Goal: Task Accomplishment & Management: Contribute content

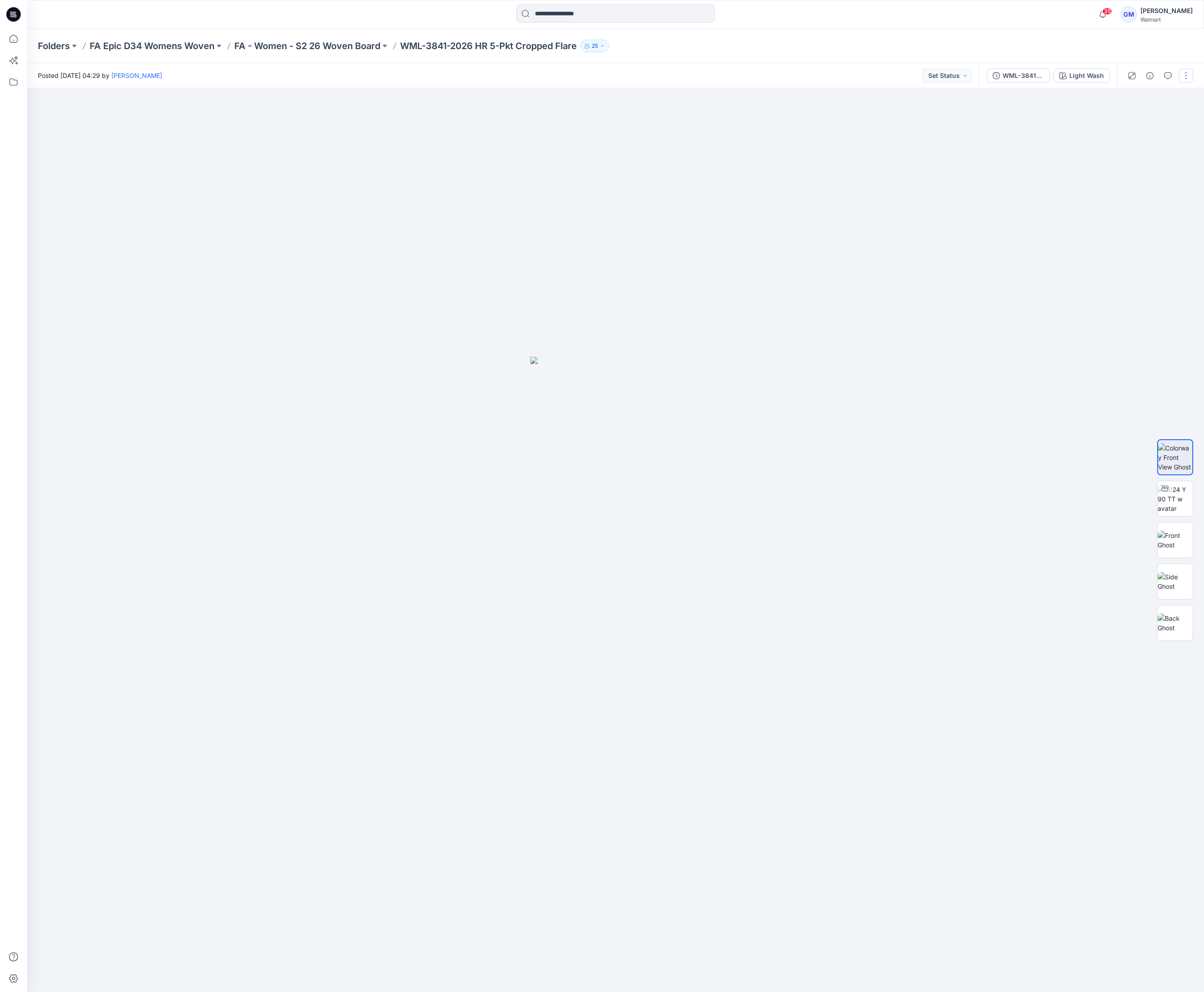
click at [1188, 76] on button "button" at bounding box center [1185, 75] width 14 height 14
click at [1150, 116] on button "Edit" at bounding box center [1148, 122] width 83 height 16
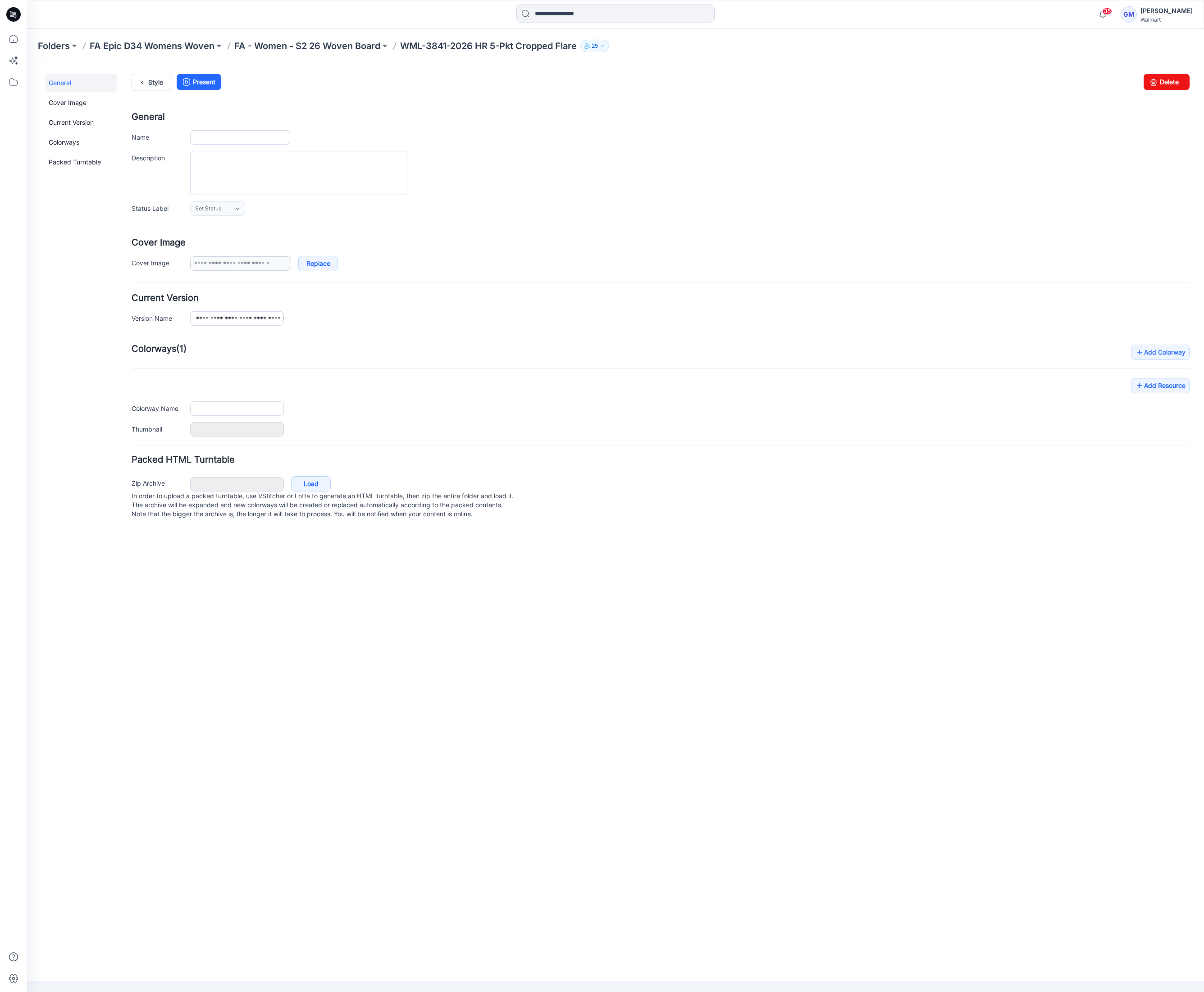
type input "**********"
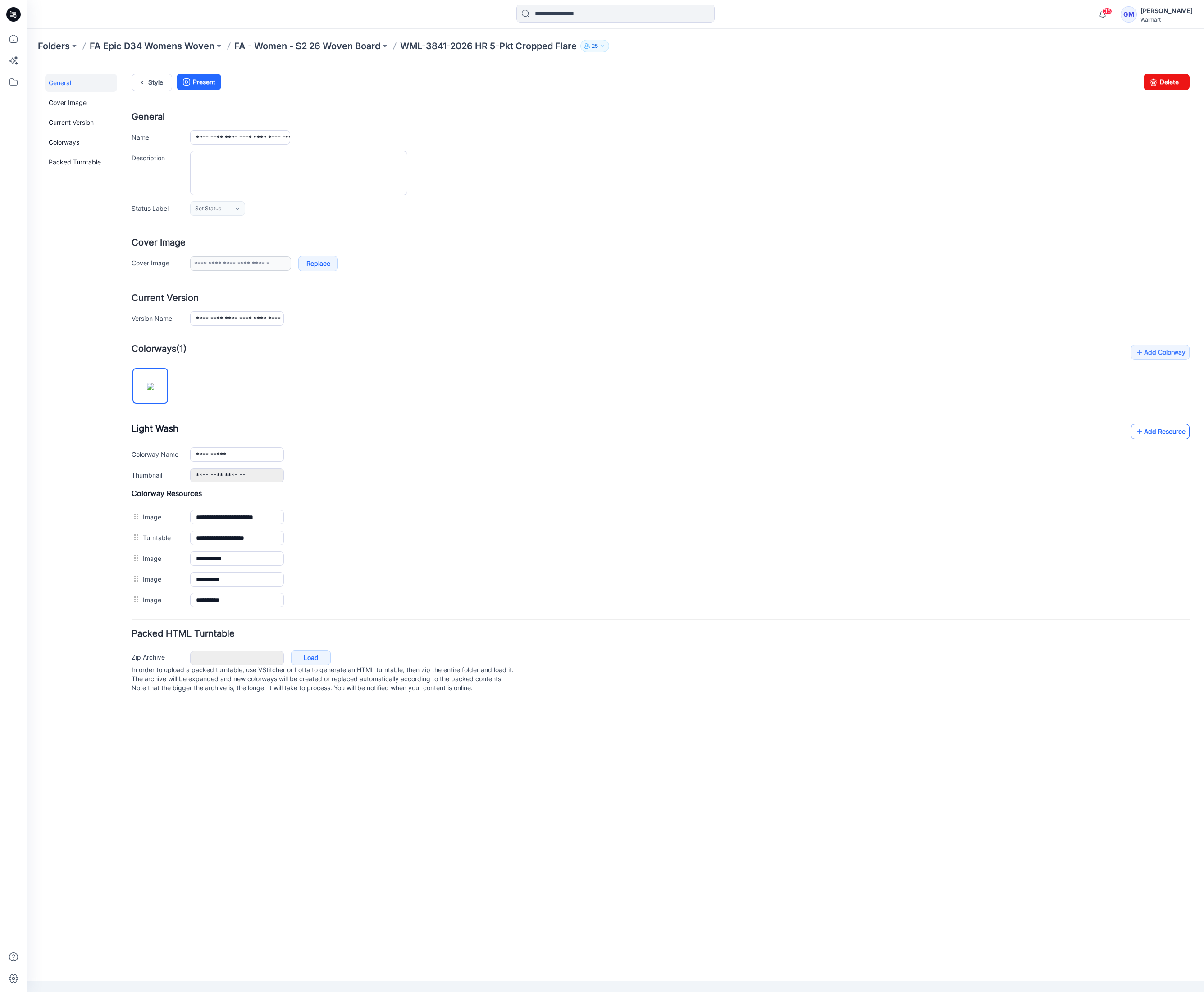
click at [1165, 436] on link "Add Resource" at bounding box center [1160, 431] width 59 height 16
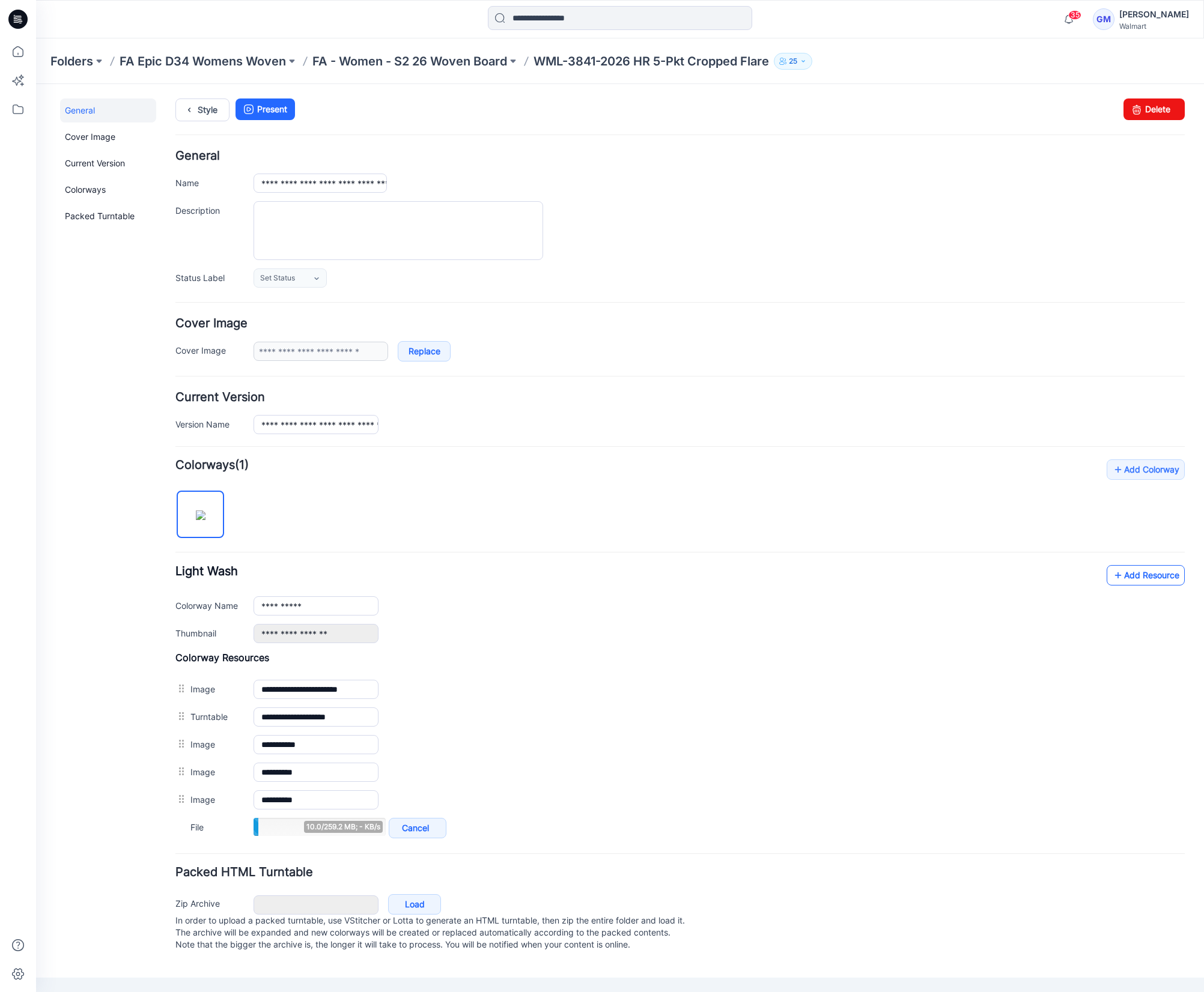
click at [1169, 578] on link "Add Resource" at bounding box center [1145, 575] width 78 height 21
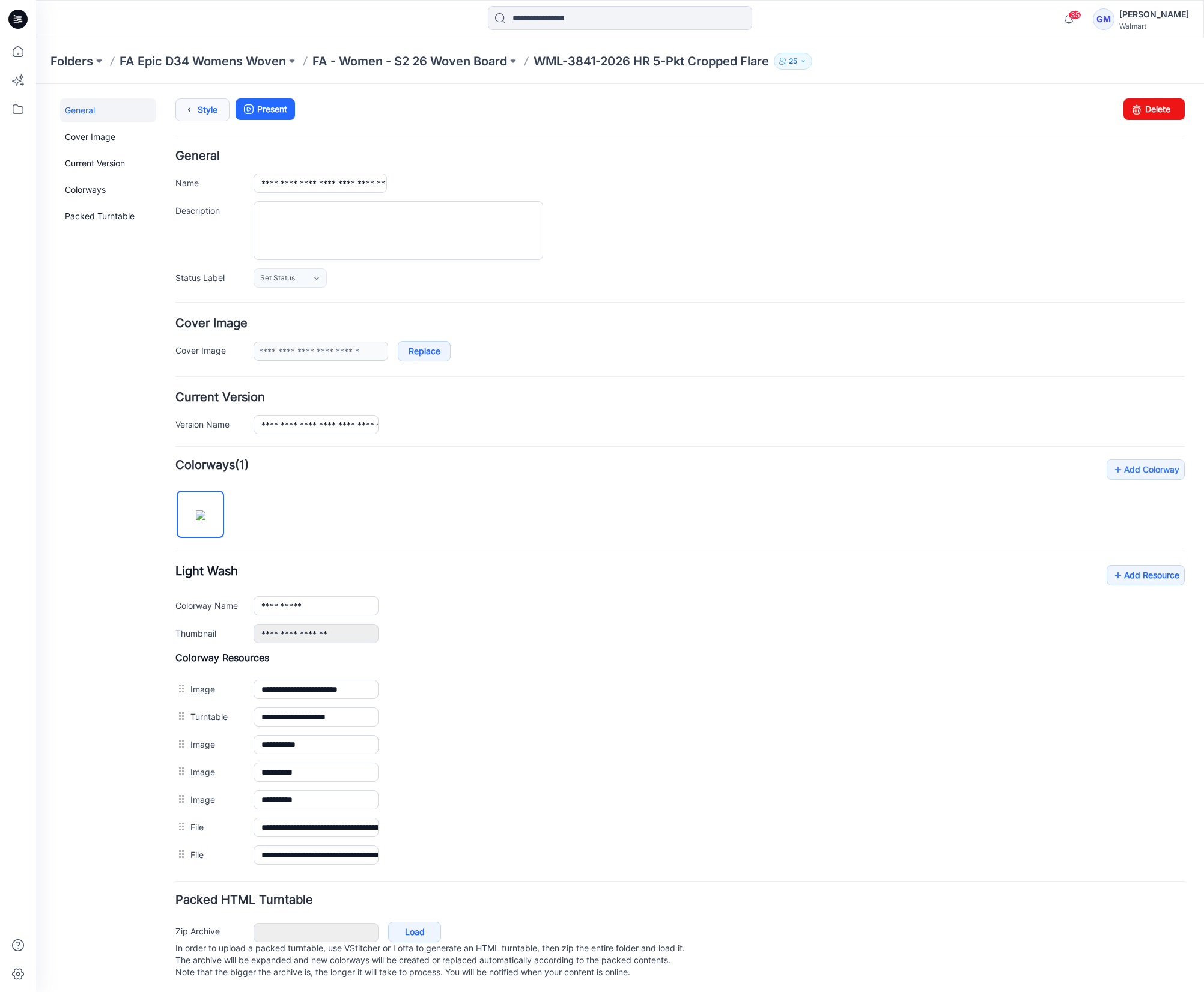
click at [198, 110] on link "Style" at bounding box center [202, 110] width 54 height 23
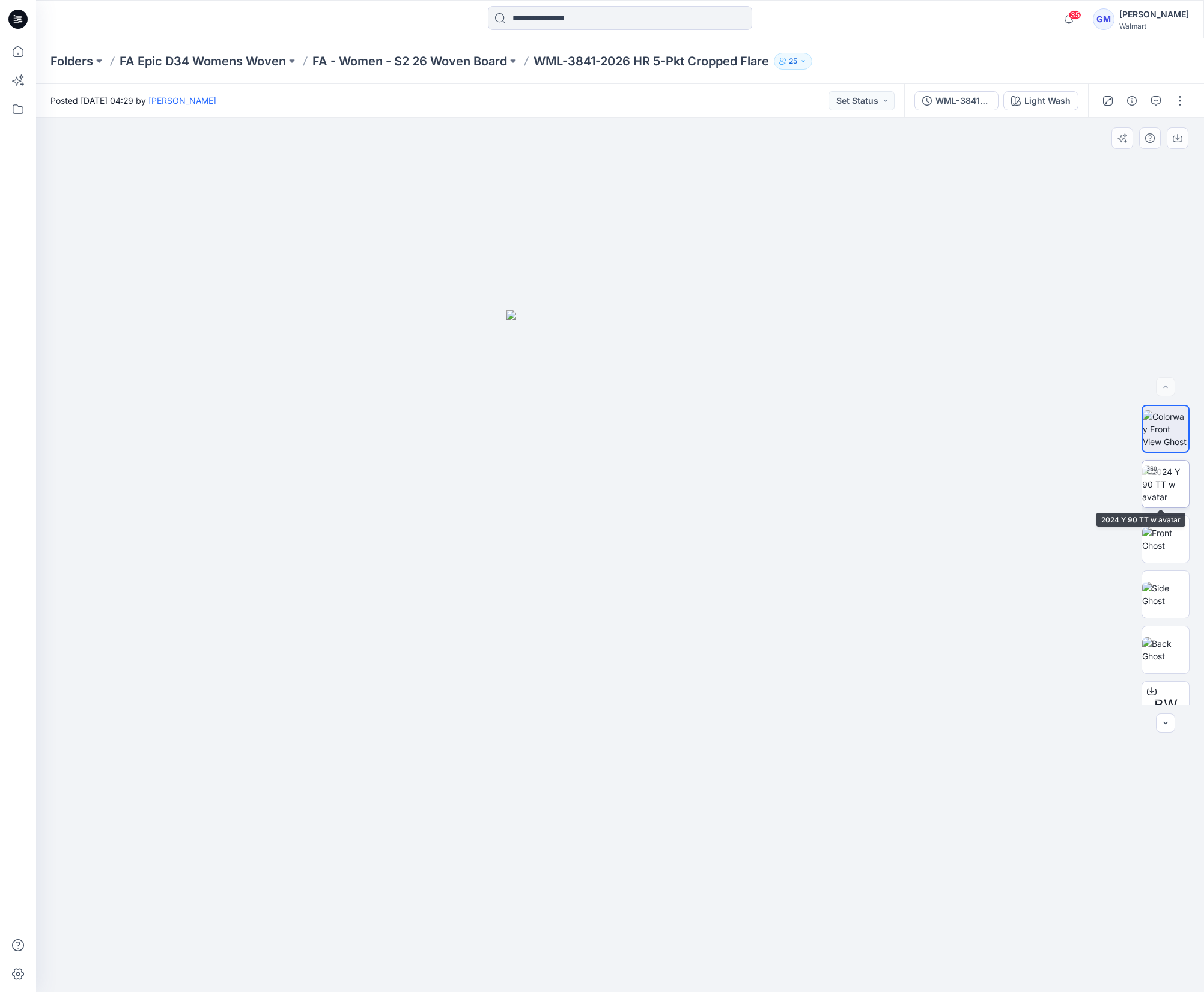
click at [1151, 487] on img at bounding box center [1164, 484] width 46 height 38
drag, startPoint x: 760, startPoint y: 979, endPoint x: 397, endPoint y: 960, distance: 363.5
click at [397, 960] on div at bounding box center [619, 554] width 1167 height 874
drag, startPoint x: 215, startPoint y: 316, endPoint x: 247, endPoint y: 230, distance: 91.8
click at [215, 316] on div at bounding box center [619, 554] width 1167 height 874
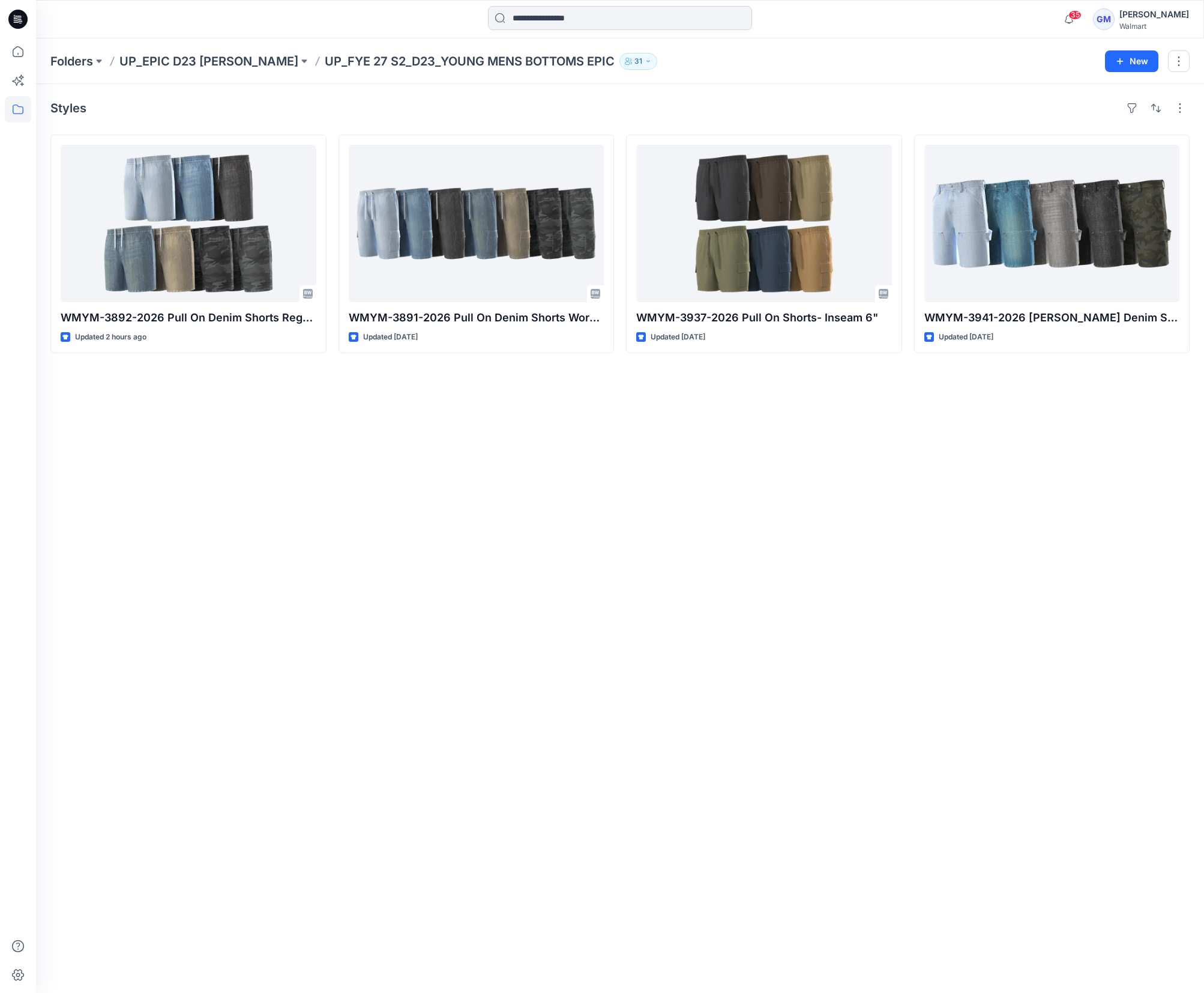
click at [542, 13] on input at bounding box center [619, 18] width 264 height 24
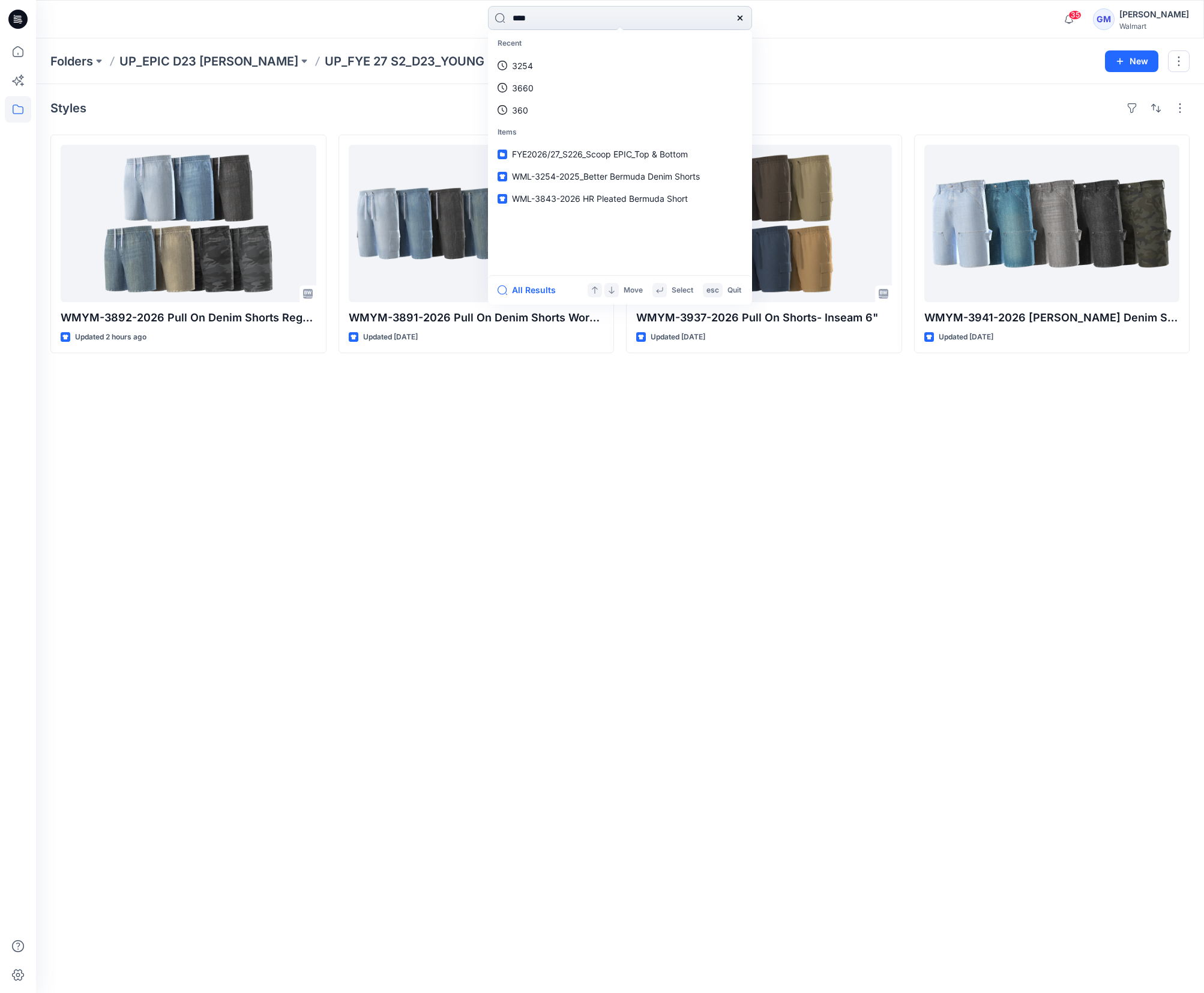
type input "****"
click at [525, 287] on button "All Results" at bounding box center [530, 290] width 66 height 15
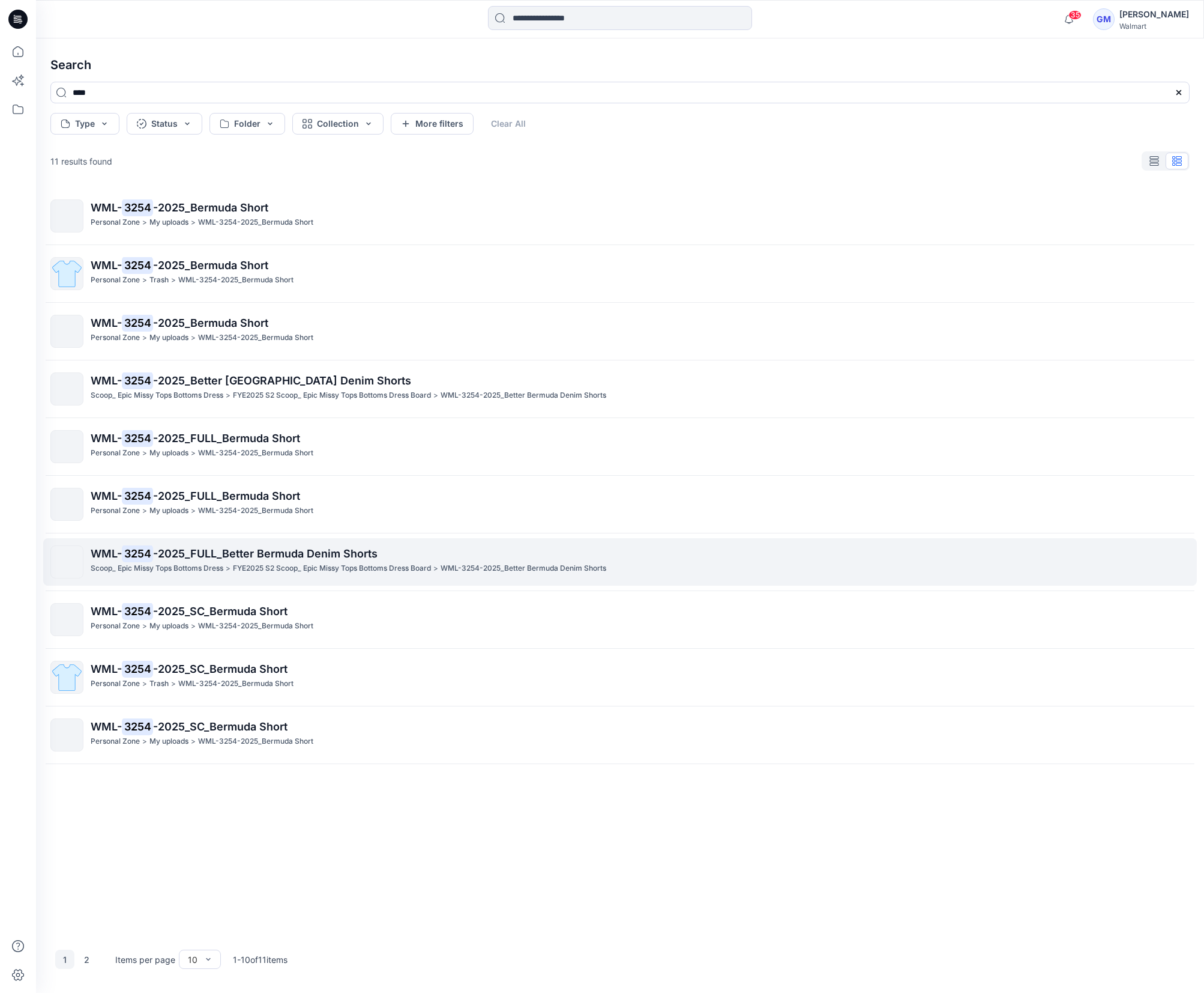
click at [294, 550] on span "-2025_FULL_Better Bermuda Denim Shorts" at bounding box center [265, 553] width 224 height 13
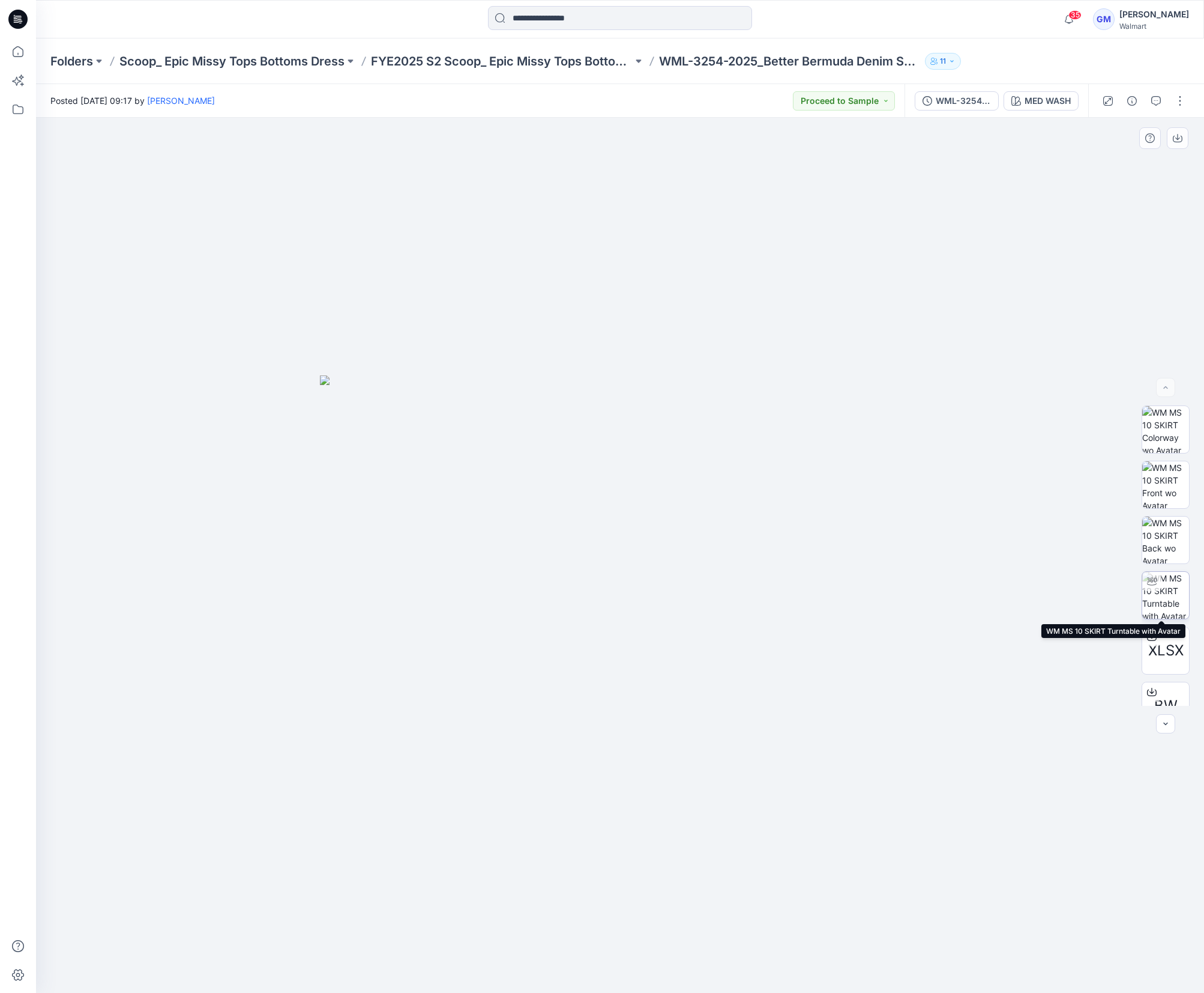
click at [1164, 599] on img at bounding box center [1164, 595] width 46 height 46
drag, startPoint x: 786, startPoint y: 964, endPoint x: 776, endPoint y: 966, distance: 10.2
click at [776, 966] on icon at bounding box center [621, 957] width 363 height 45
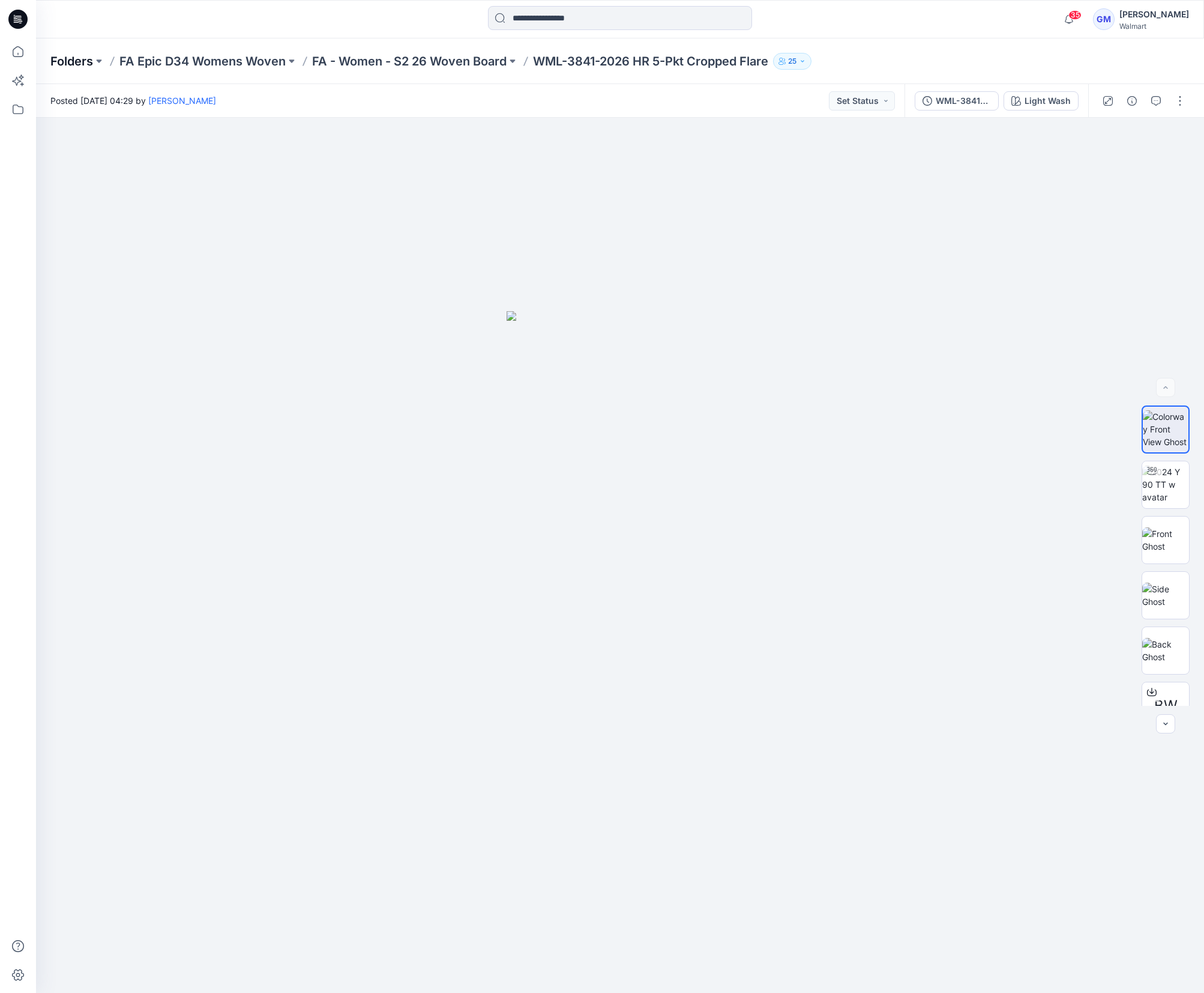
click at [59, 63] on p "Folders" at bounding box center [71, 60] width 42 height 17
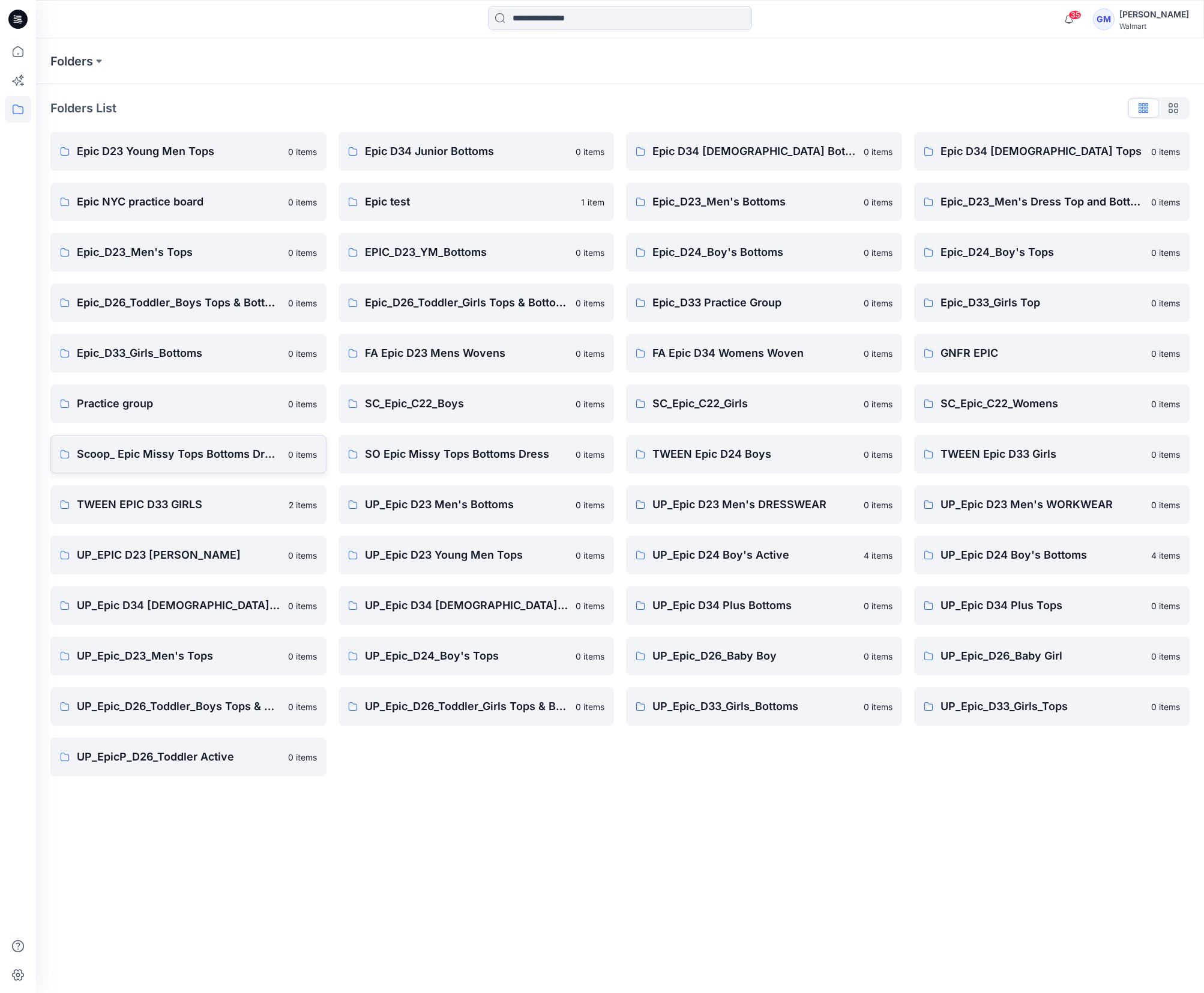
click at [201, 454] on p "Scoop_ Epic Missy Tops Bottoms Dress" at bounding box center [179, 454] width 204 height 17
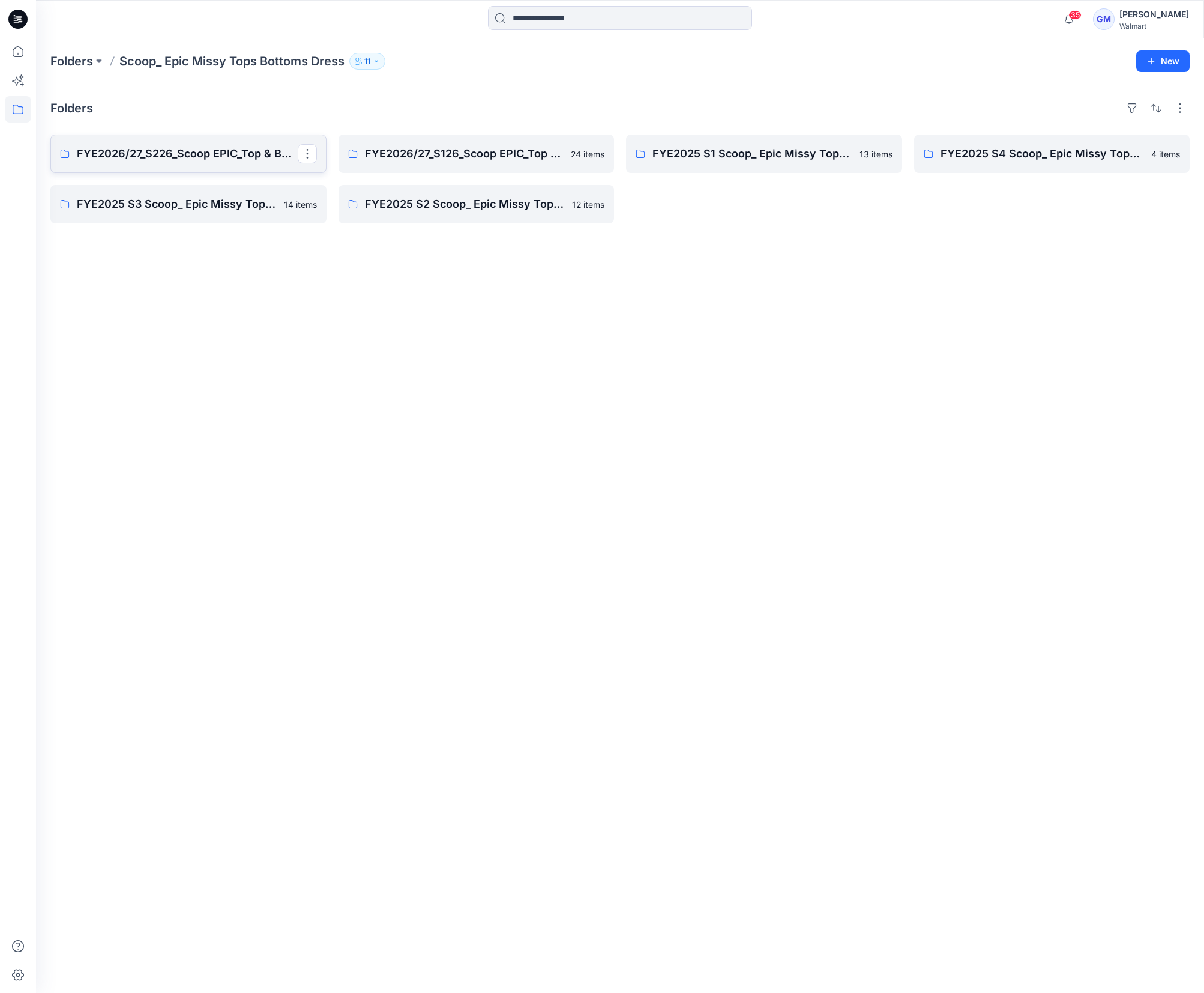
click at [212, 165] on link "FYE2026/27_S226_Scoop EPIC_Top & Bottom" at bounding box center [189, 153] width 277 height 39
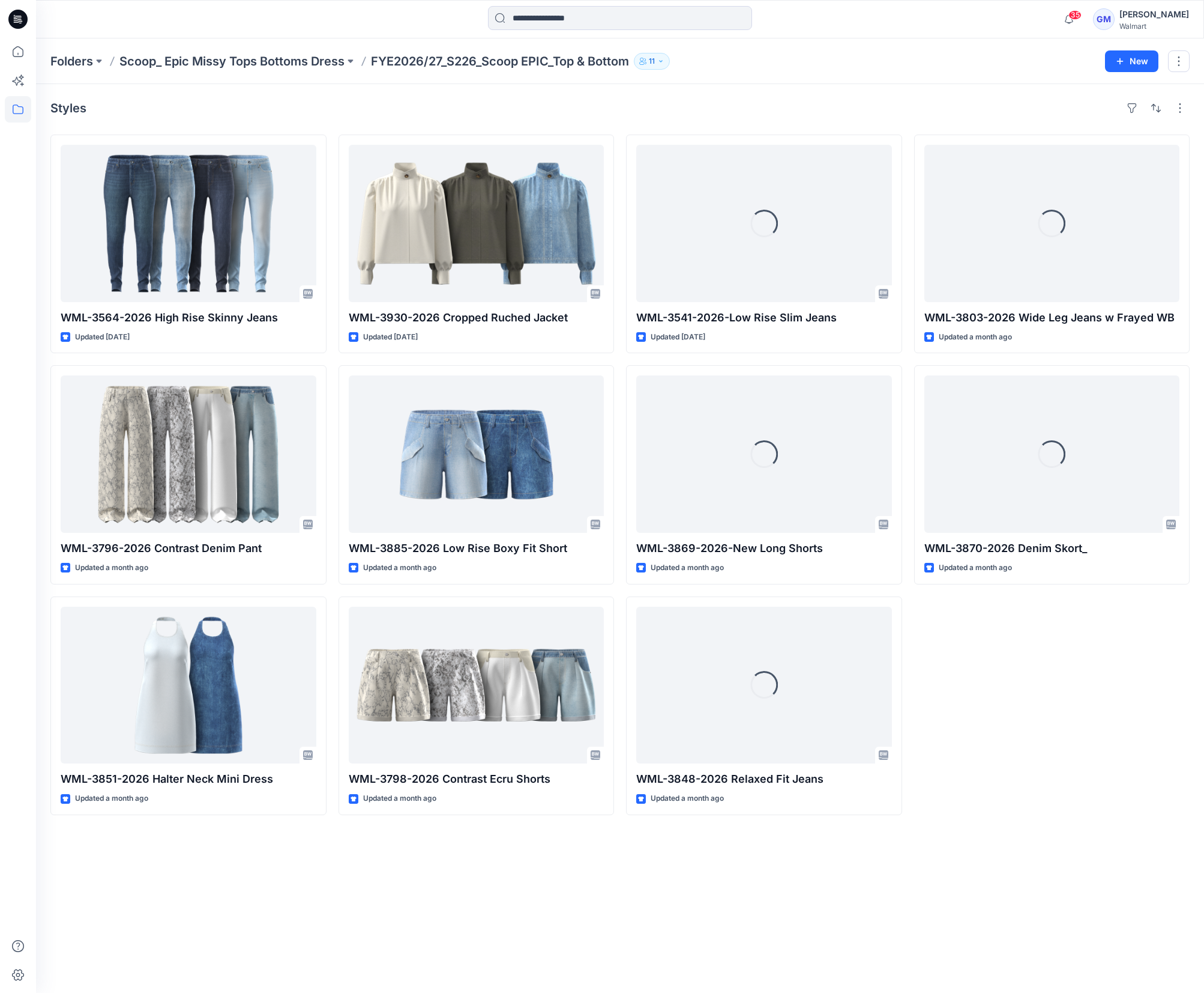
click at [1029, 824] on div "Styles WML-3564-2026 High Rise Skinny Jeans Updated 4 days ago WML-3796-2026 Co…" at bounding box center [619, 538] width 1168 height 908
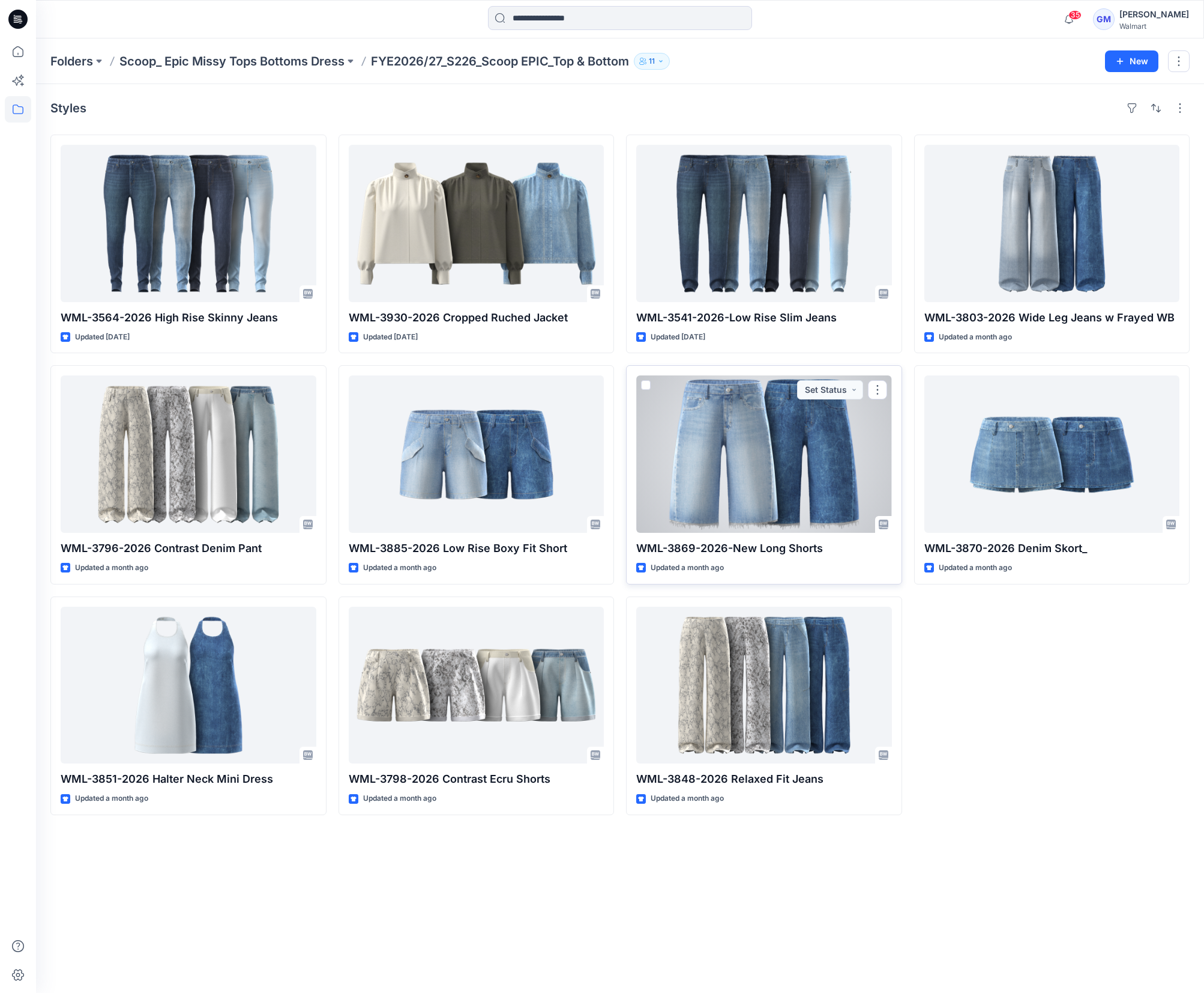
click at [750, 519] on div at bounding box center [763, 454] width 256 height 157
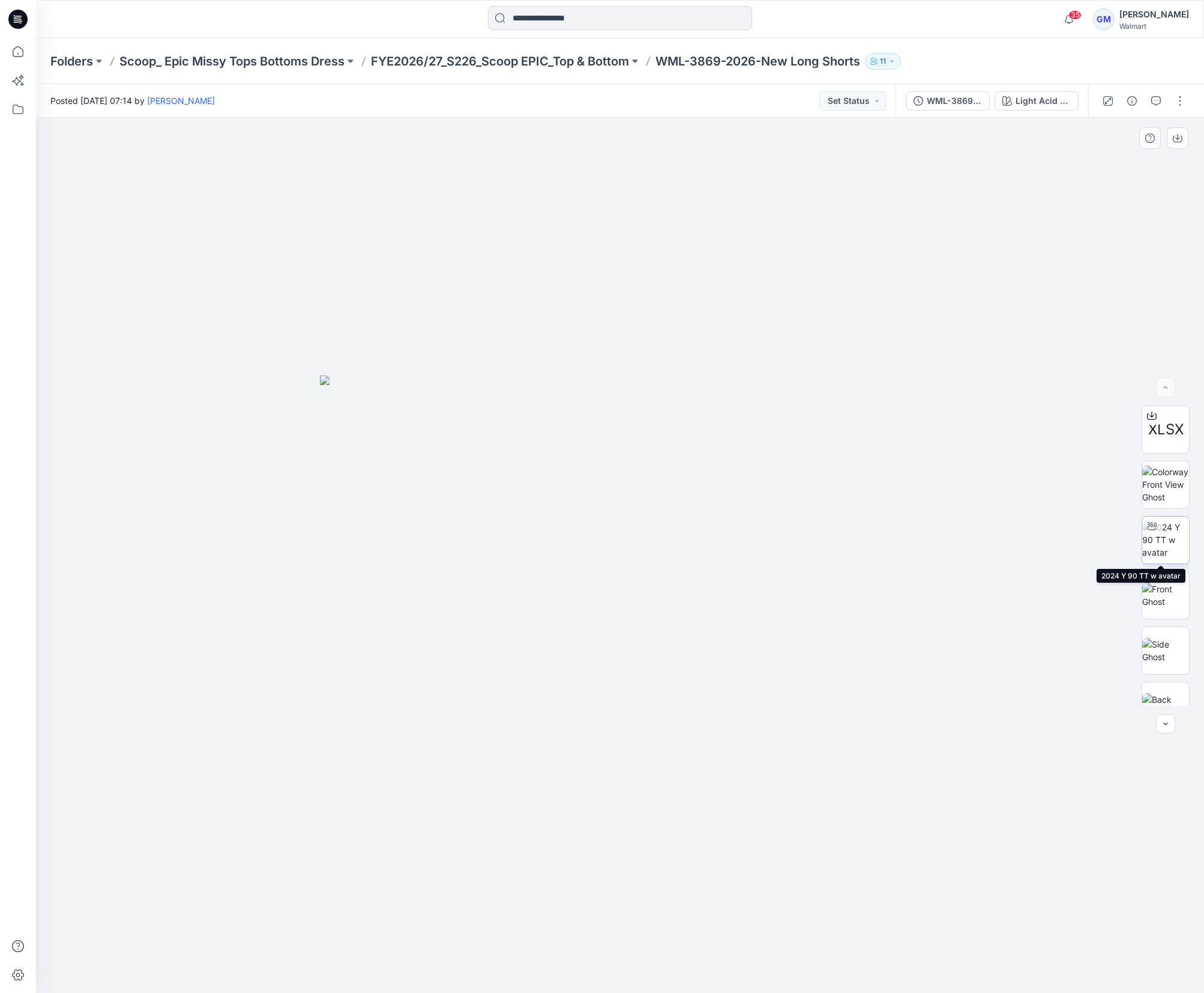
click at [1164, 538] on img at bounding box center [1164, 539] width 46 height 38
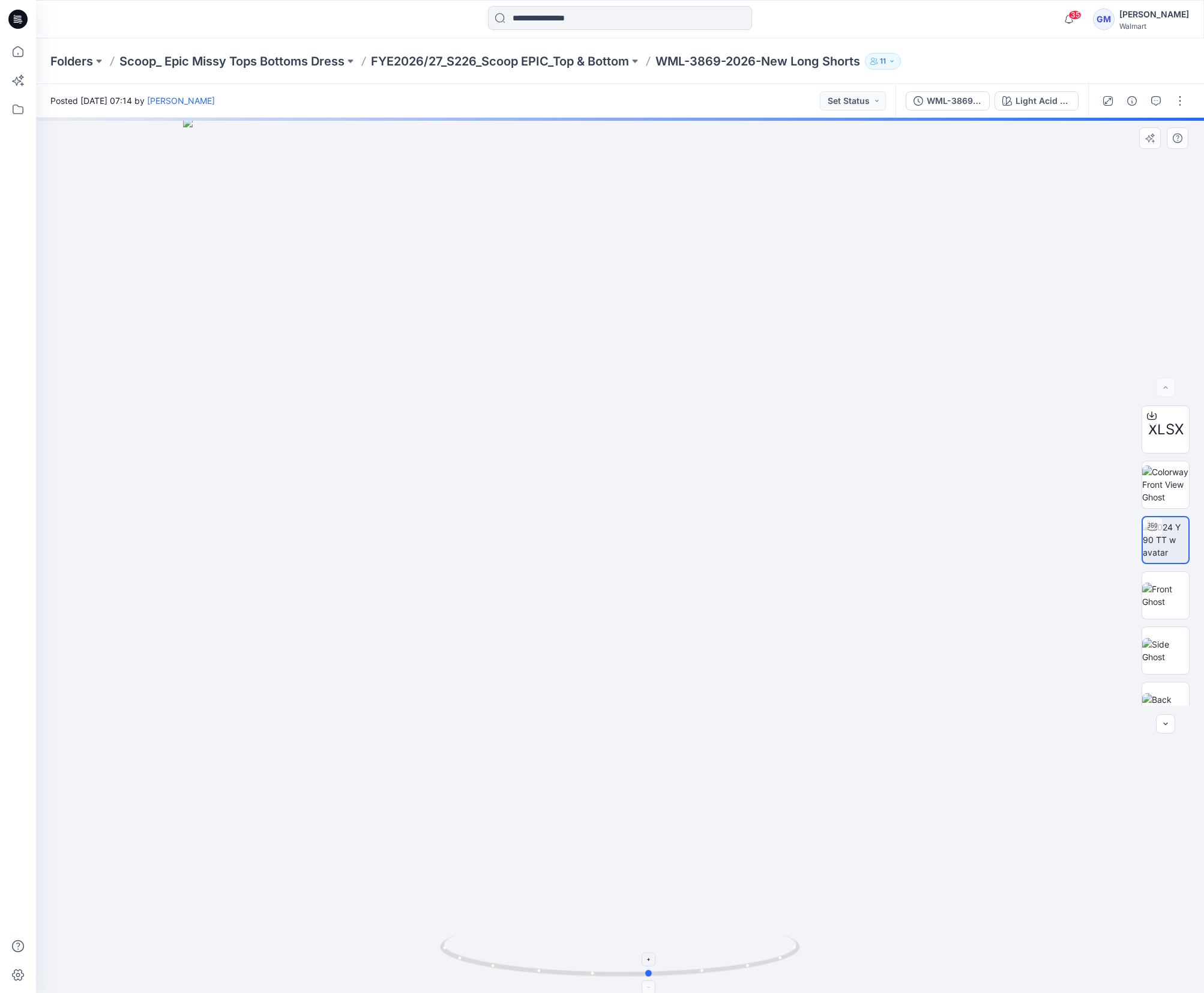
drag, startPoint x: 770, startPoint y: 966, endPoint x: 801, endPoint y: 968, distance: 31.1
click at [801, 968] on icon at bounding box center [621, 957] width 363 height 45
click at [521, 62] on p "FYE2026/27_S226_Scoop EPIC_Top & Bottom" at bounding box center [500, 60] width 258 height 17
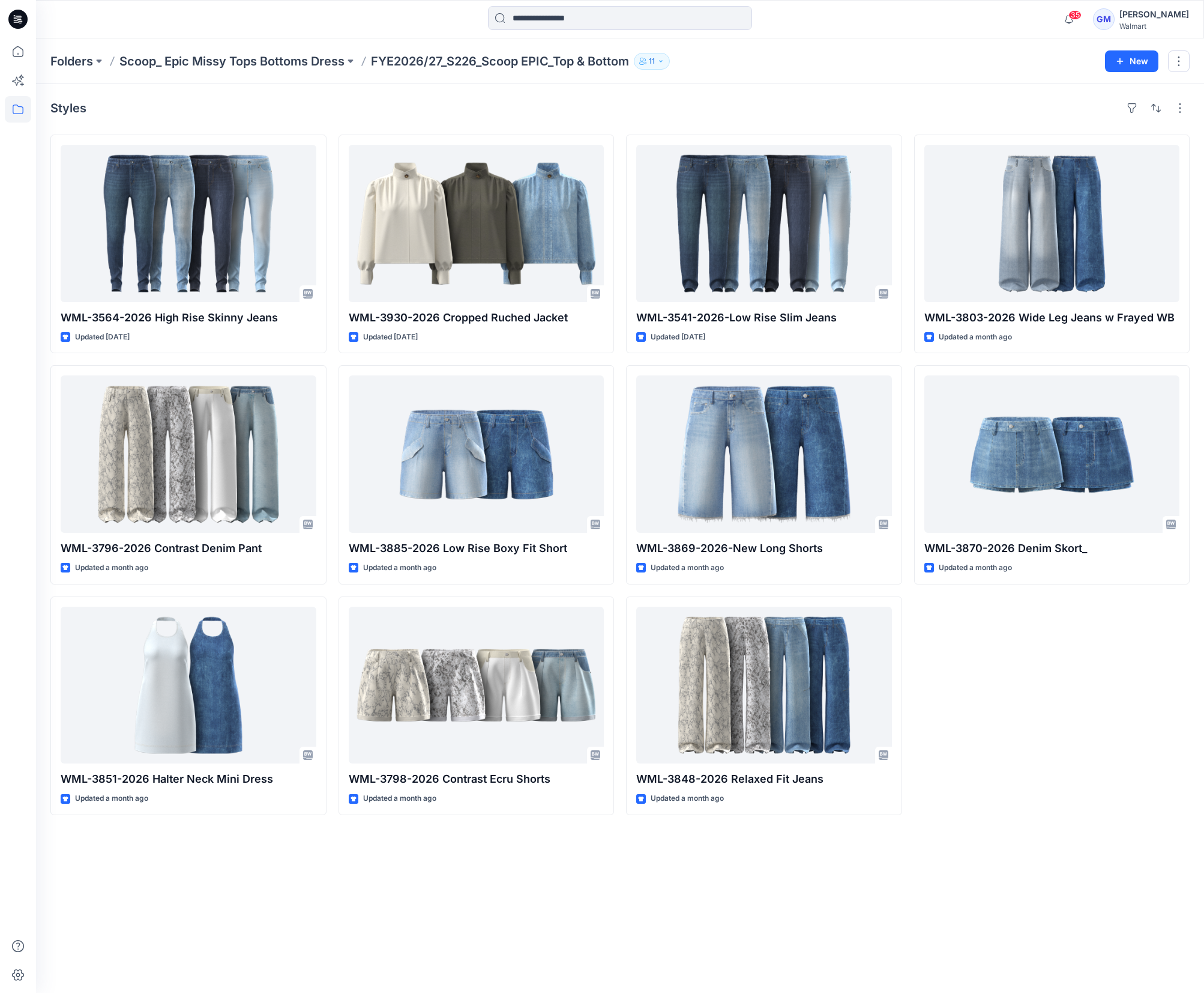
click at [43, 392] on div "Styles WML-3564-2026 High Rise Skinny Jeans Updated 4 days ago WML-3796-2026 Co…" at bounding box center [619, 538] width 1168 height 908
click at [24, 283] on div at bounding box center [18, 516] width 27 height 954
click at [553, 26] on input at bounding box center [619, 18] width 264 height 24
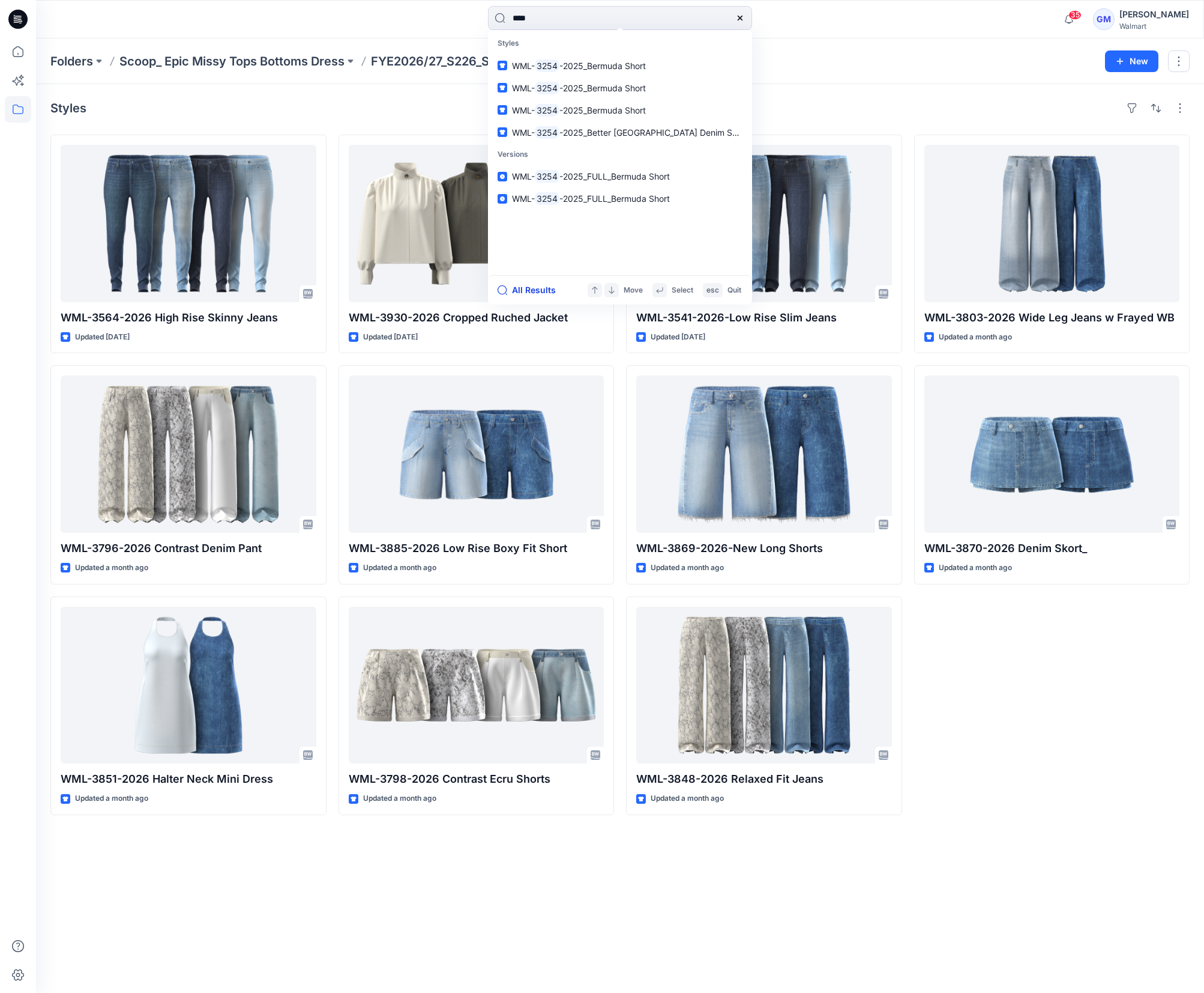
type input "****"
click at [539, 290] on button "All Results" at bounding box center [530, 290] width 66 height 15
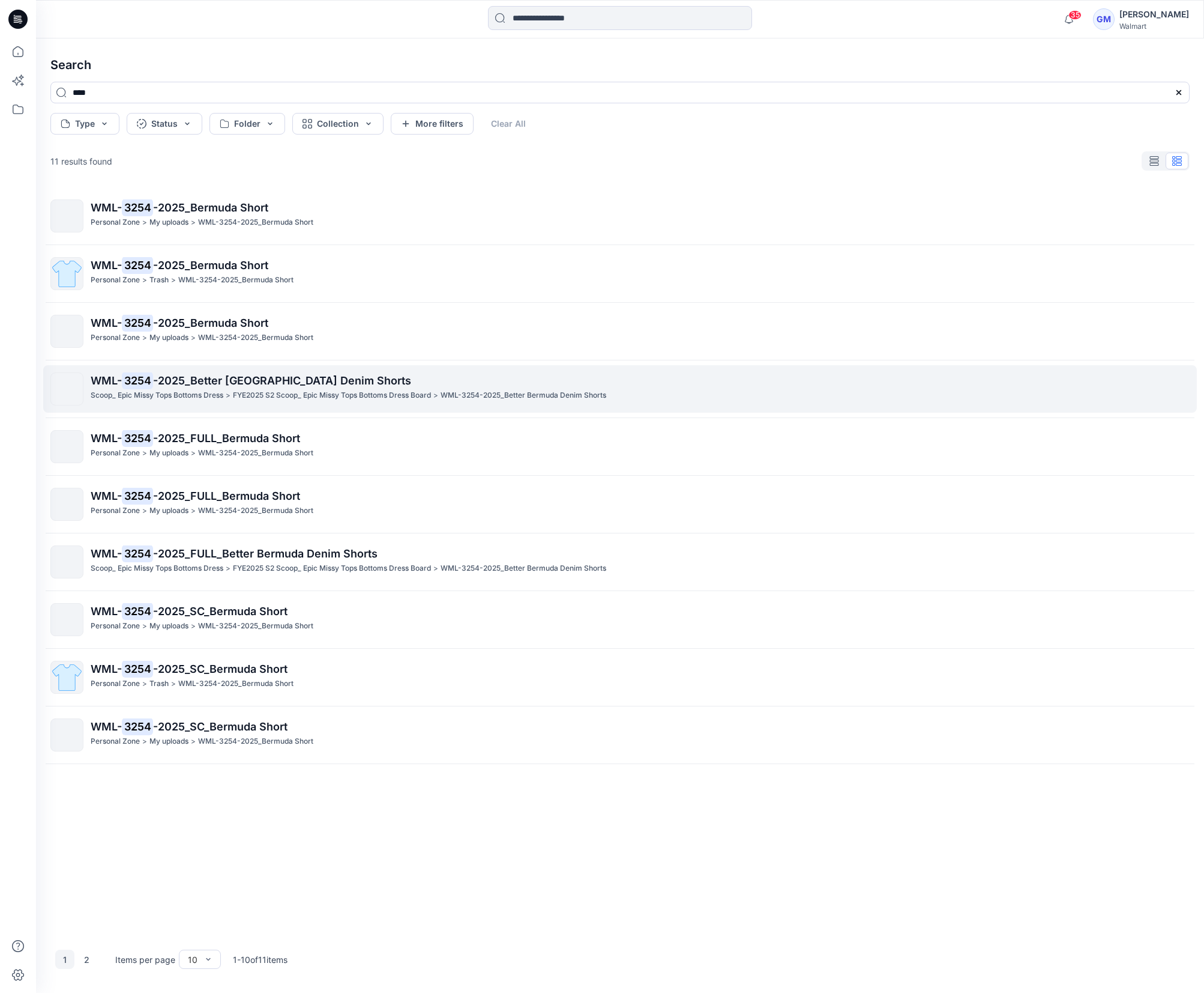
click at [318, 372] on p "WML- 3254 -2025_Better Bermuda Denim Shorts" at bounding box center [640, 380] width 1098 height 17
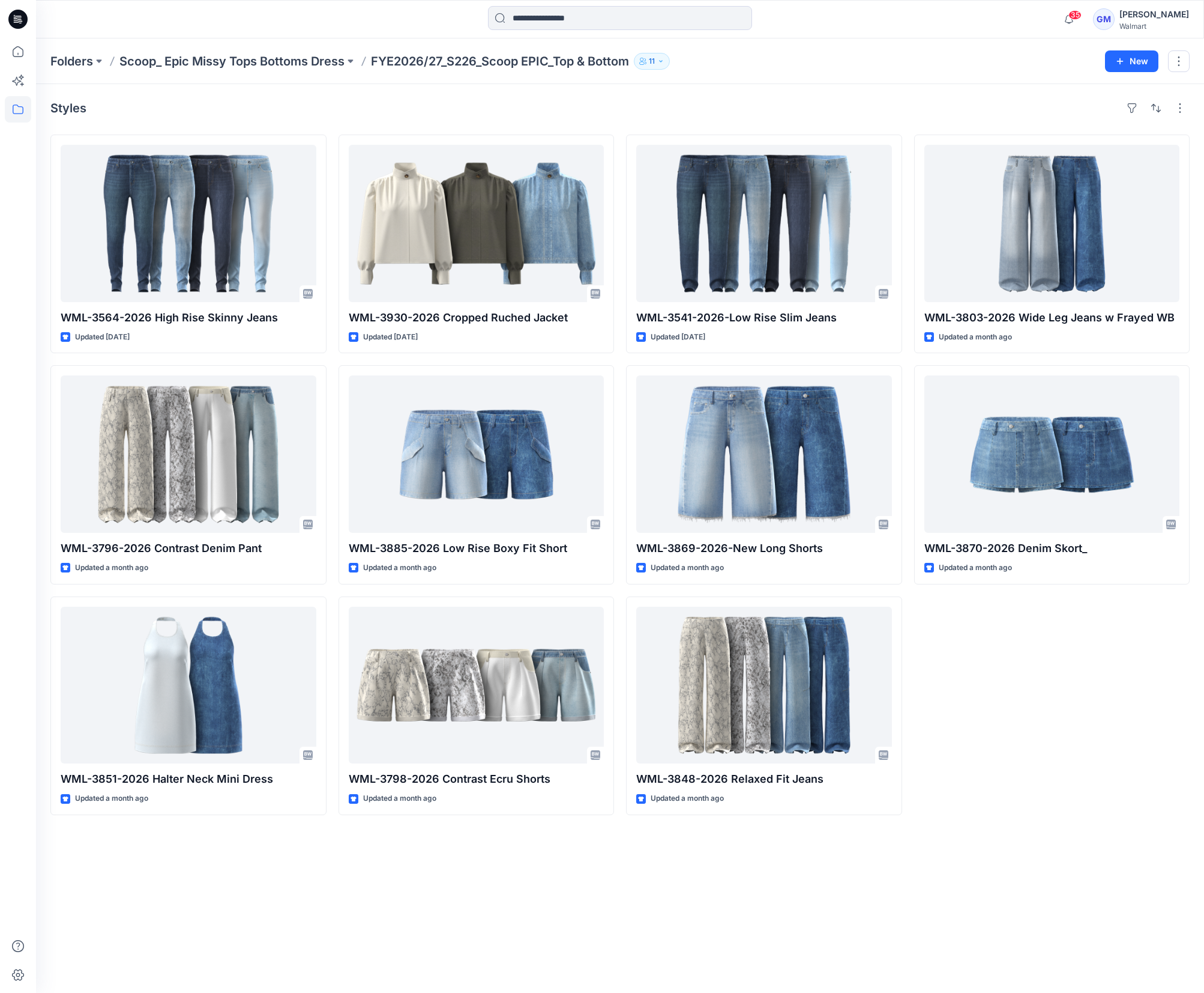
click at [990, 673] on div "WML-3803-2026 Wide Leg Jeans w Frayed WB Updated a month ago WML-3870-2026 Deni…" at bounding box center [1053, 474] width 277 height 681
drag, startPoint x: 843, startPoint y: 869, endPoint x: 801, endPoint y: 899, distance: 51.6
click at [837, 874] on div "Styles WML-3564-2026 High Rise Skinny Jeans Updated 4 days ago WML-3796-2026 Co…" at bounding box center [619, 538] width 1168 height 908
click at [980, 854] on div "Styles WML-3564-2026 High Rise Skinny Jeans Updated 4 days ago WML-3796-2026 Co…" at bounding box center [619, 538] width 1168 height 908
